Goal: Task Accomplishment & Management: Use online tool/utility

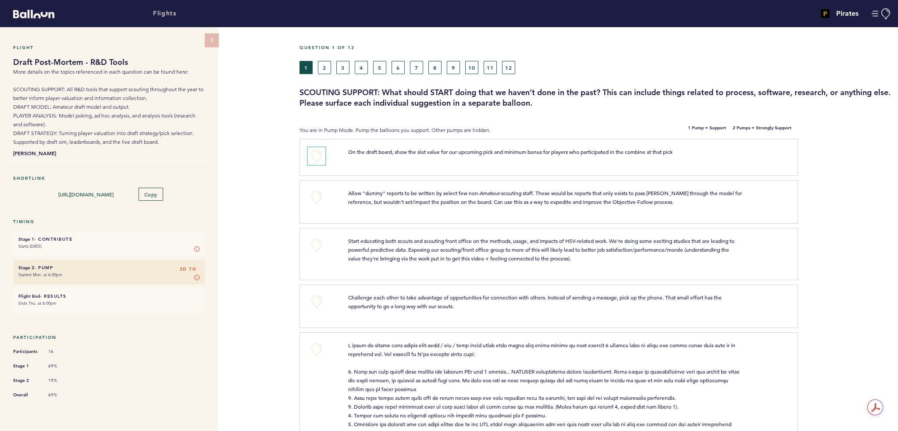
click at [314, 156] on button "+0" at bounding box center [317, 156] width 18 height 18
click at [0, 0] on span "+0" at bounding box center [0, 0] width 0 height 0
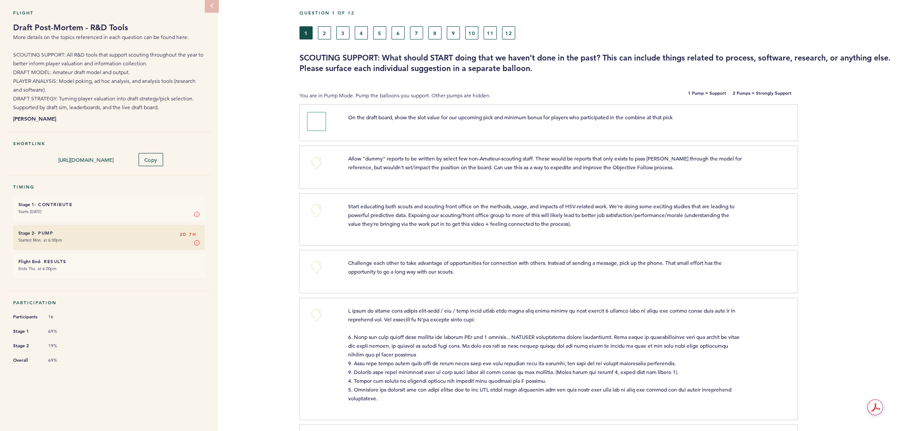
scroll to position [88, 0]
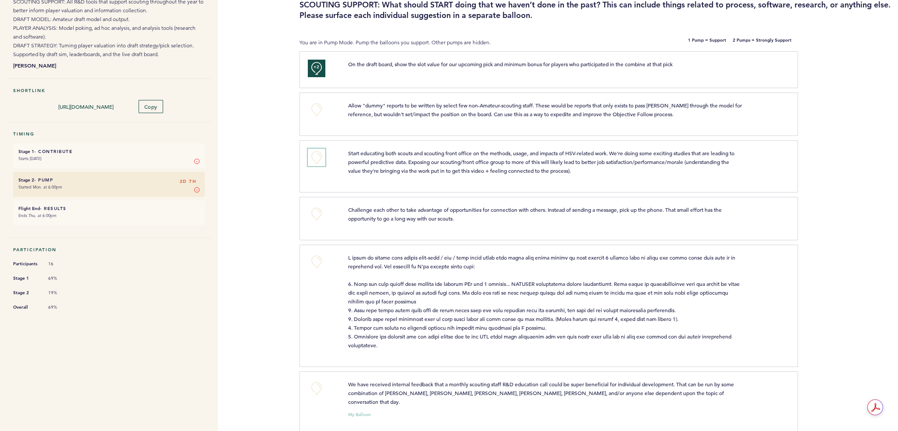
click at [321, 158] on button "+0" at bounding box center [317, 158] width 18 height 18
click at [321, 158] on button "+1" at bounding box center [317, 158] width 18 height 18
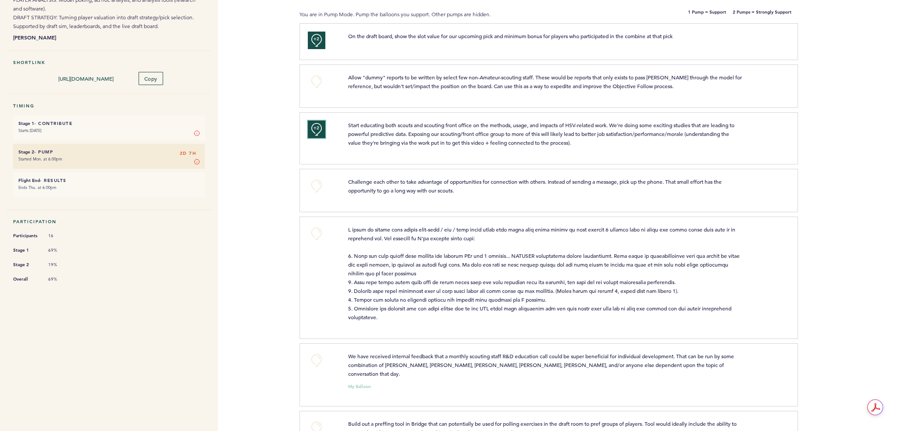
scroll to position [132, 0]
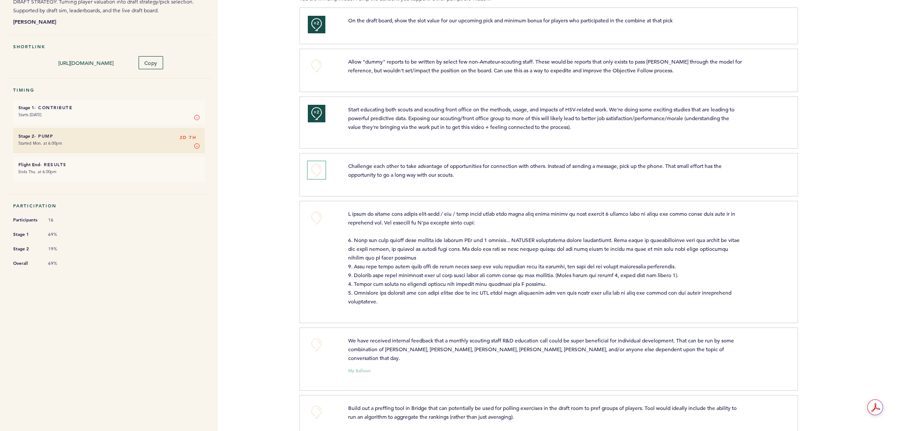
click at [317, 162] on button "+0" at bounding box center [317, 170] width 18 height 18
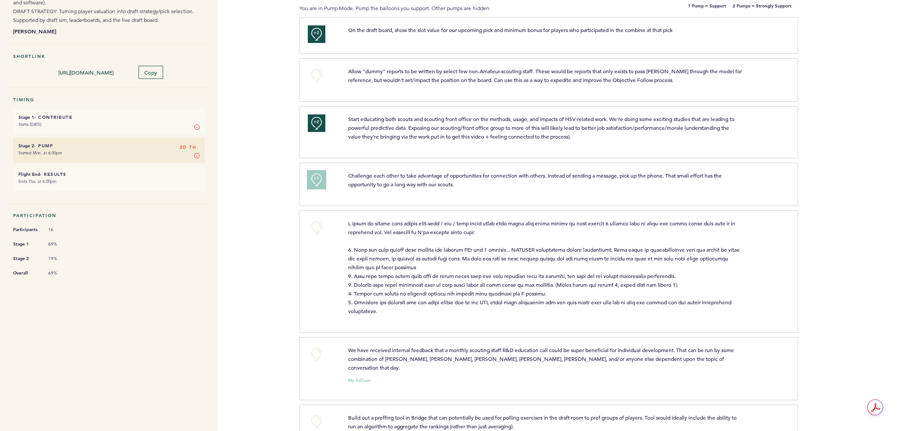
scroll to position [175, 0]
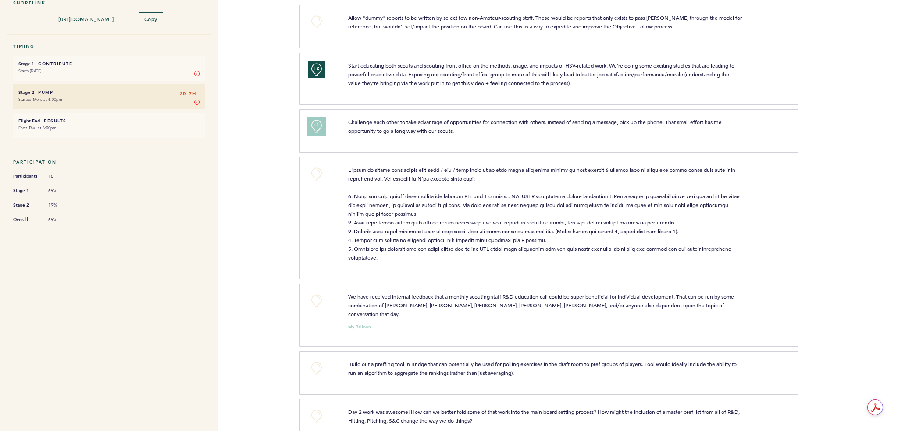
click at [320, 126] on button "+1" at bounding box center [317, 126] width 18 height 18
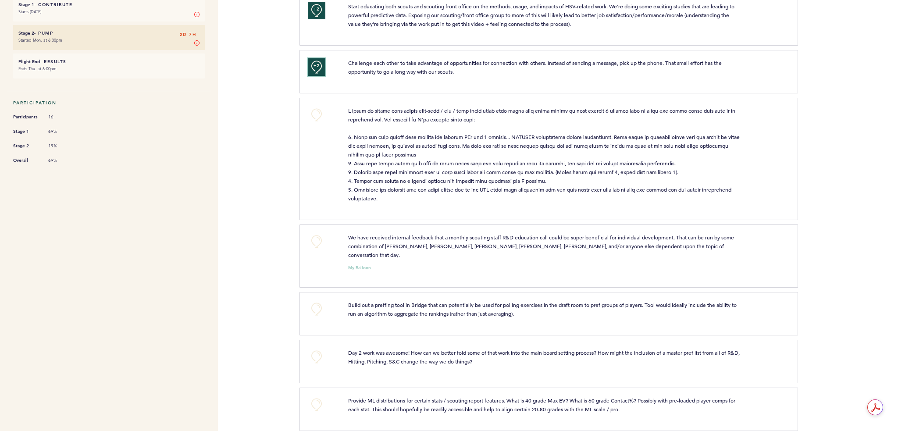
scroll to position [219, 0]
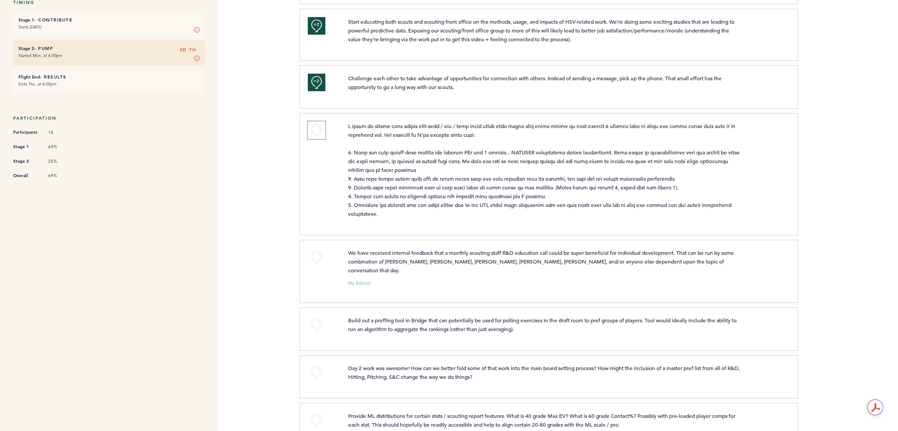
click at [319, 124] on button "+0" at bounding box center [317, 130] width 18 height 18
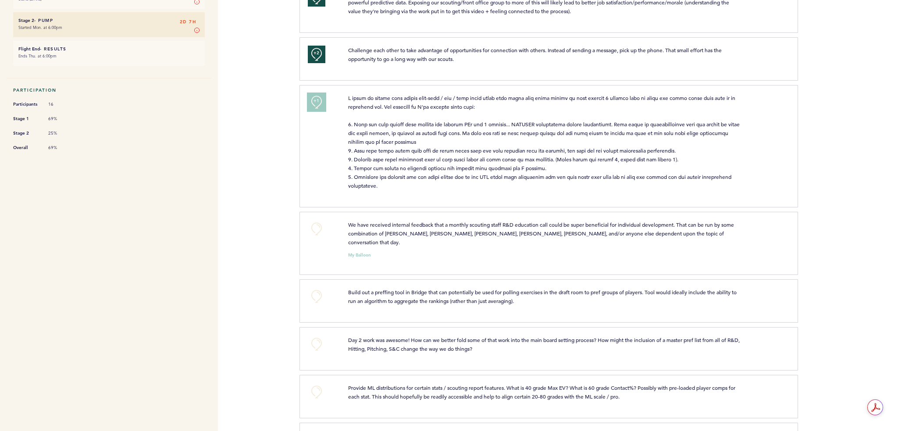
scroll to position [307, 0]
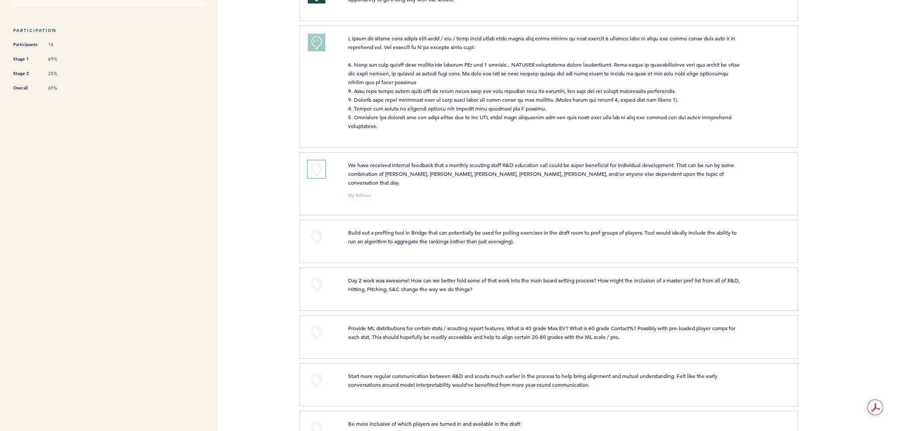
click at [318, 167] on button "+0" at bounding box center [317, 169] width 18 height 18
click at [0, 0] on span "+0" at bounding box center [0, 0] width 0 height 0
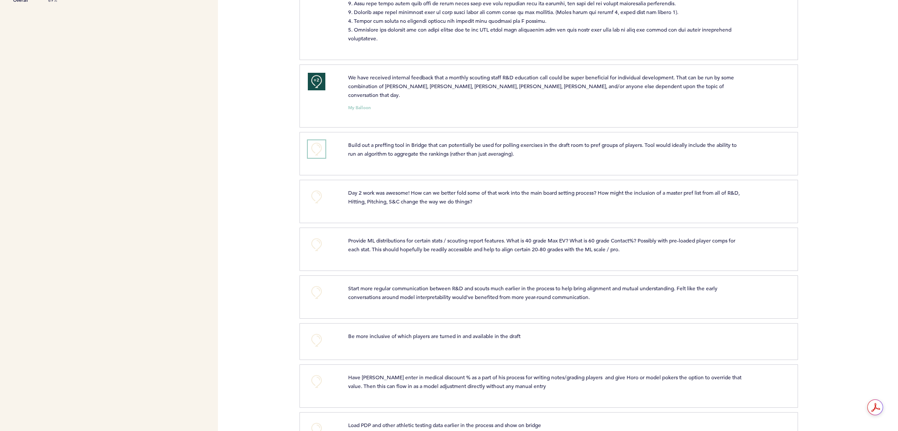
click at [313, 140] on button "+0" at bounding box center [317, 149] width 18 height 18
click at [594, 157] on div "+1 Build out a preffing tool in Bridge that can potentially be used for polling…" at bounding box center [548, 153] width 499 height 43
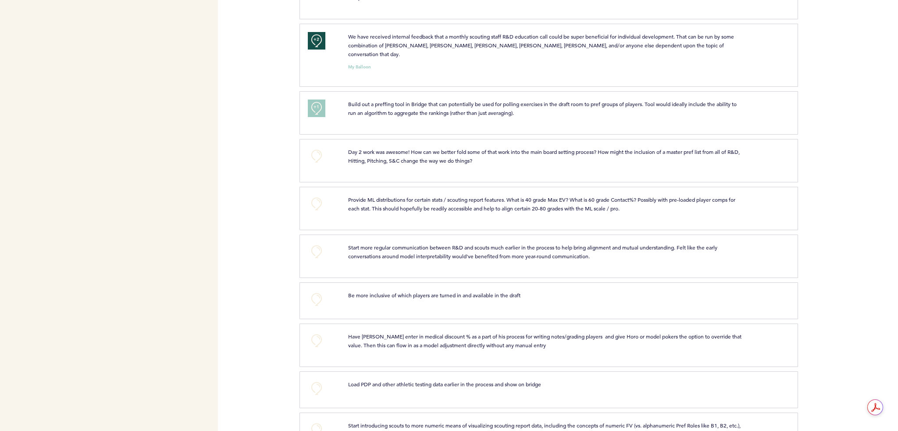
scroll to position [482, 0]
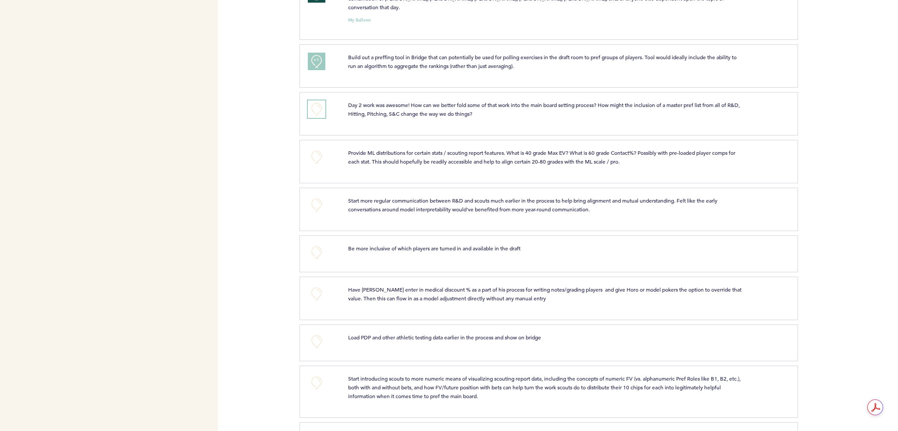
click at [320, 100] on button "+0" at bounding box center [317, 109] width 18 height 18
click at [312, 149] on button "+0" at bounding box center [317, 157] width 18 height 18
click at [312, 149] on button "+1" at bounding box center [317, 157] width 18 height 18
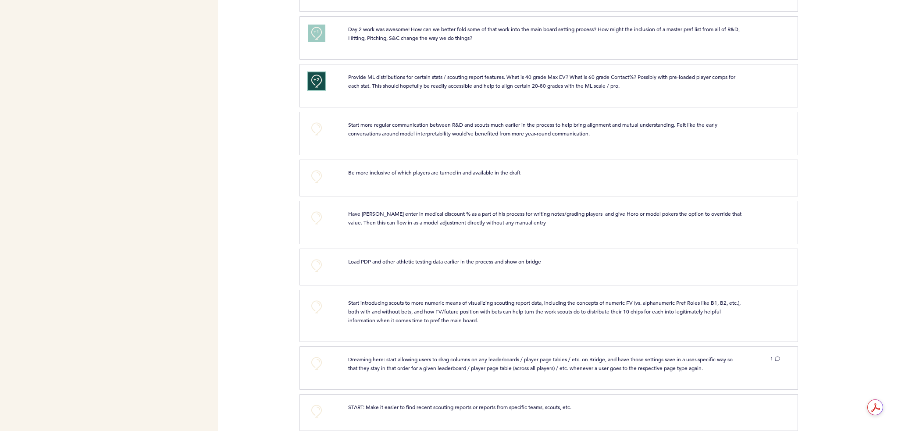
scroll to position [570, 0]
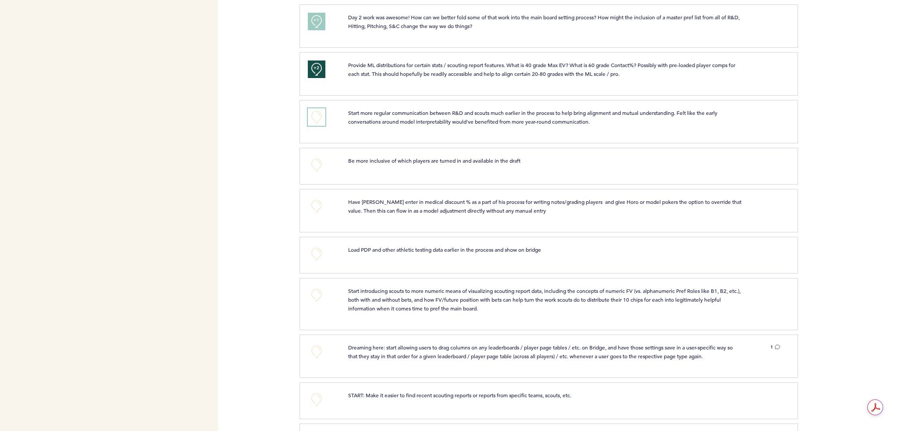
click at [323, 110] on button "+0" at bounding box center [317, 117] width 18 height 18
click at [319, 110] on button "+1" at bounding box center [317, 117] width 18 height 18
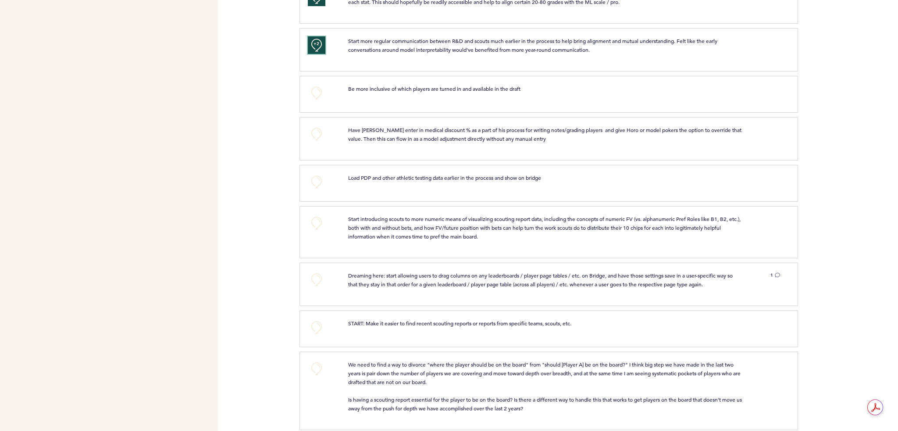
scroll to position [658, 0]
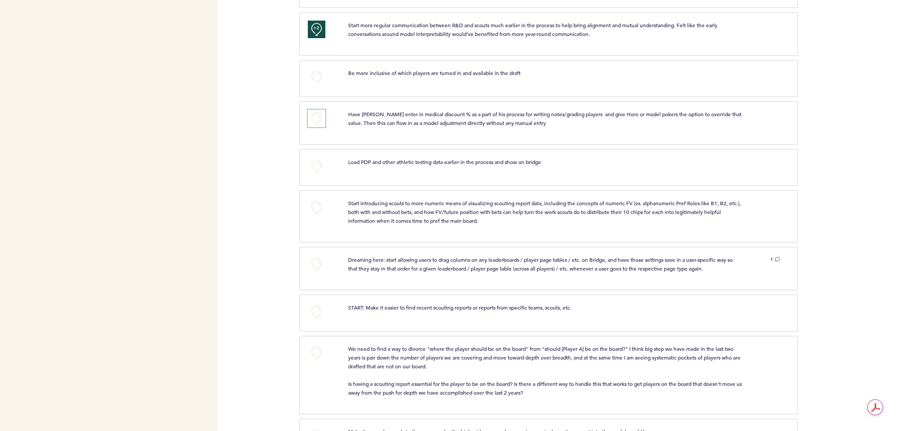
click at [316, 110] on button "+0" at bounding box center [317, 119] width 18 height 18
click at [316, 113] on span "+1" at bounding box center [316, 117] width 6 height 9
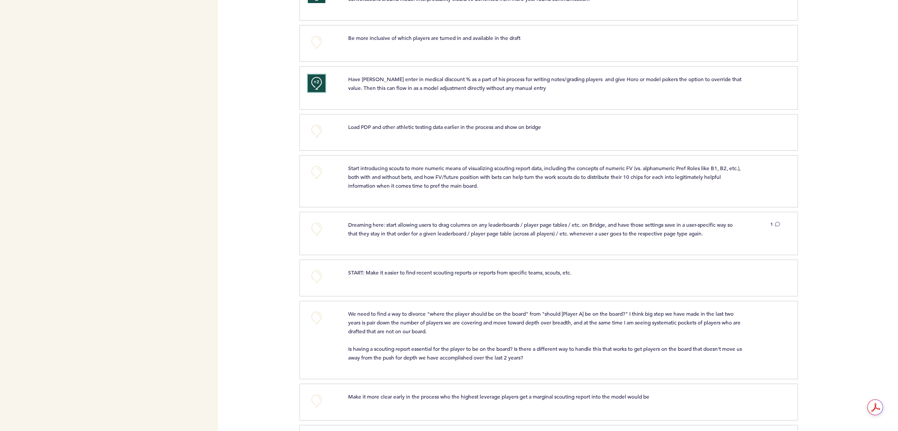
scroll to position [745, 0]
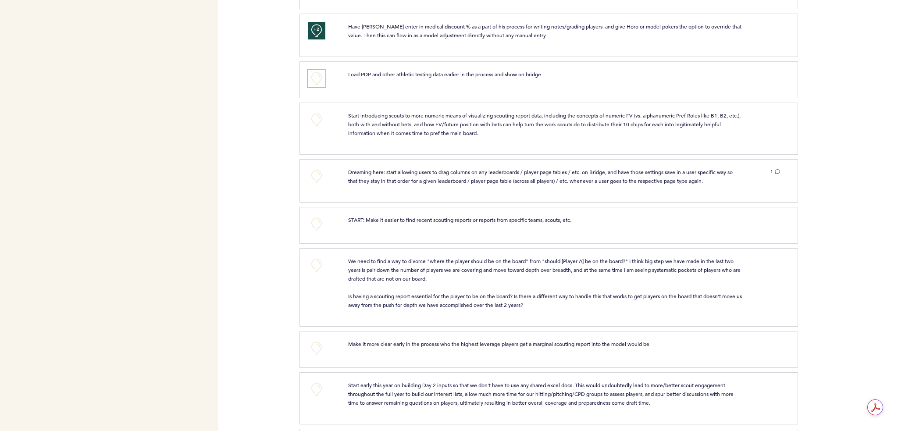
click at [310, 70] on button "+0" at bounding box center [317, 79] width 18 height 18
click at [314, 73] on span "+1" at bounding box center [316, 77] width 6 height 9
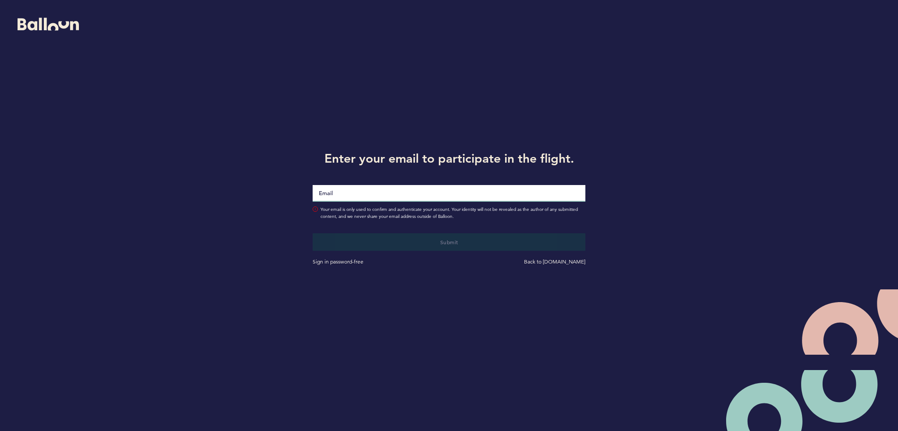
click at [393, 187] on input "Email" at bounding box center [449, 193] width 273 height 17
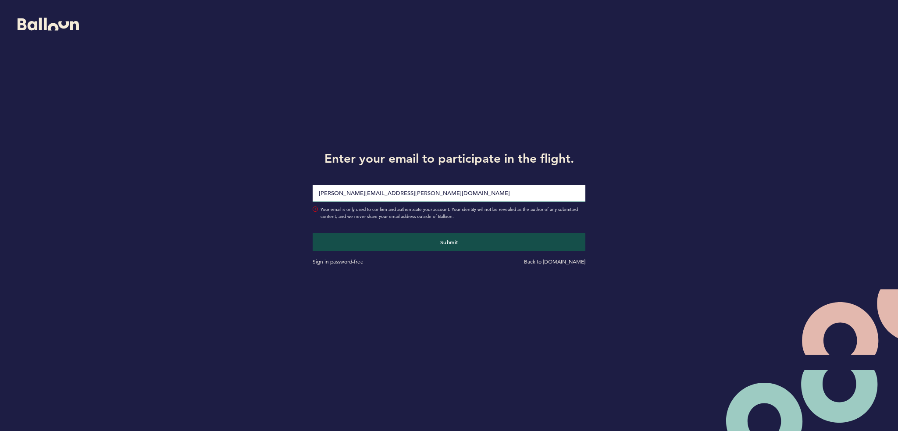
type input "[PERSON_NAME][EMAIL_ADDRESS][PERSON_NAME][DOMAIN_NAME]"
click at [313, 233] on button "Submit" at bounding box center [449, 242] width 273 height 18
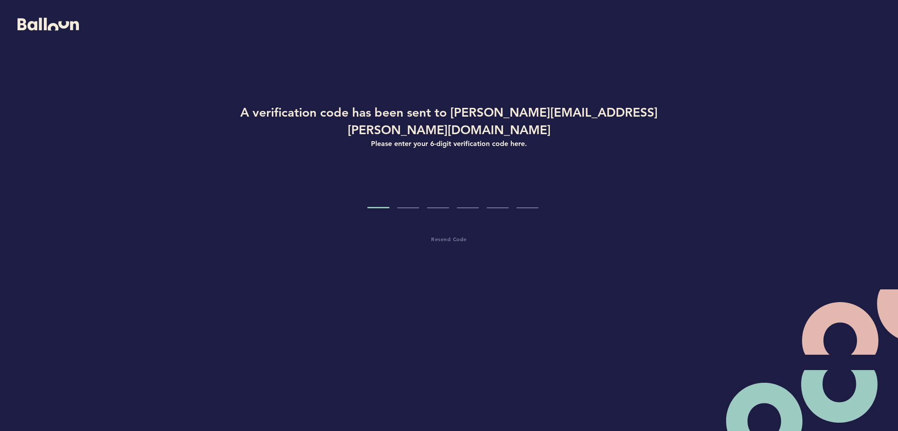
type input "5"
type input "3"
type input "2"
type input "5"
type input "2"
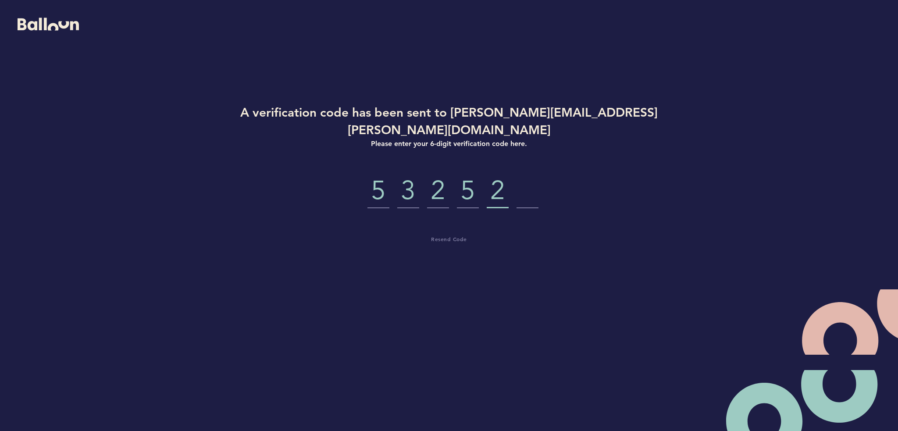
type input "0"
